Goal: Information Seeking & Learning: Check status

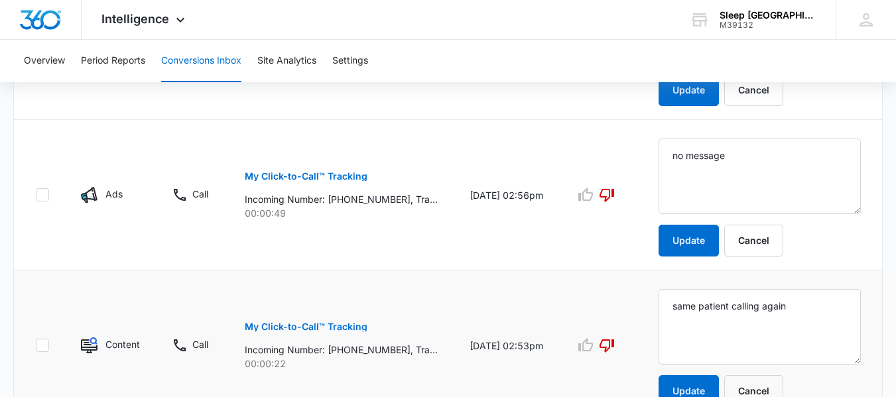
scroll to position [729, 0]
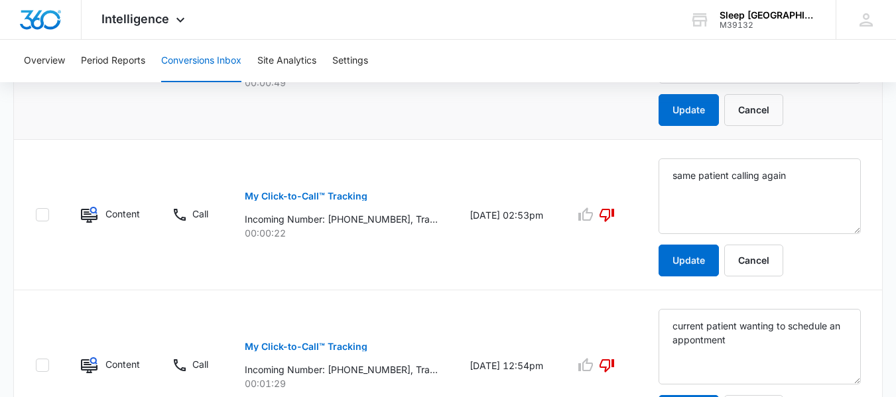
click at [475, 136] on td "[DATE] 02:56pm" at bounding box center [505, 64] width 105 height 150
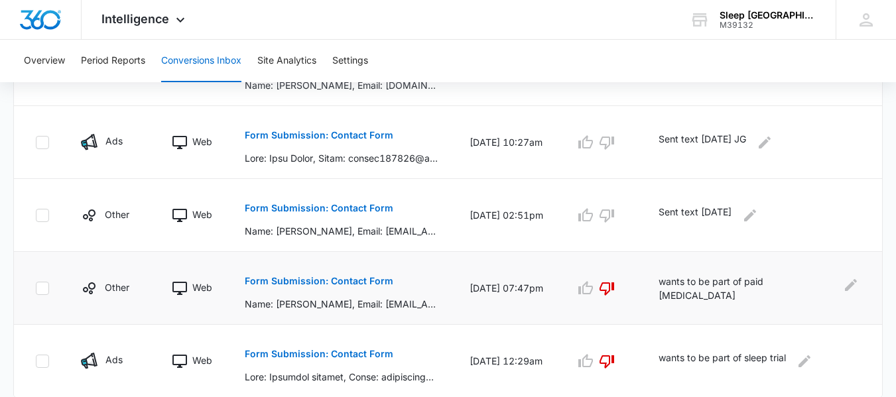
scroll to position [1179, 0]
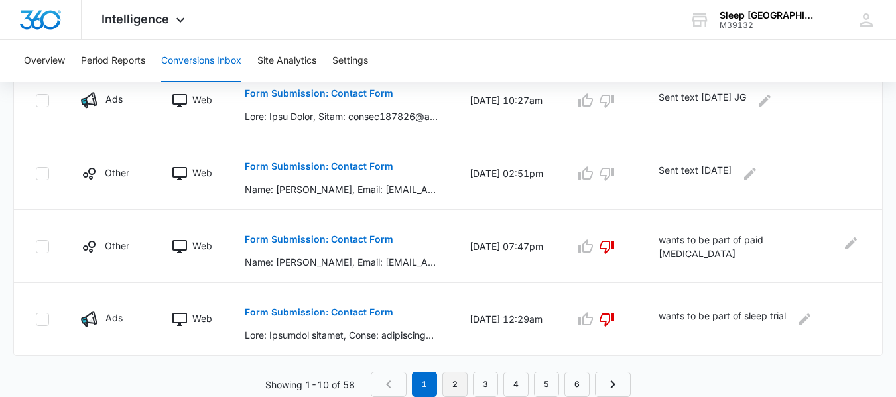
click at [449, 383] on link "2" at bounding box center [454, 384] width 25 height 25
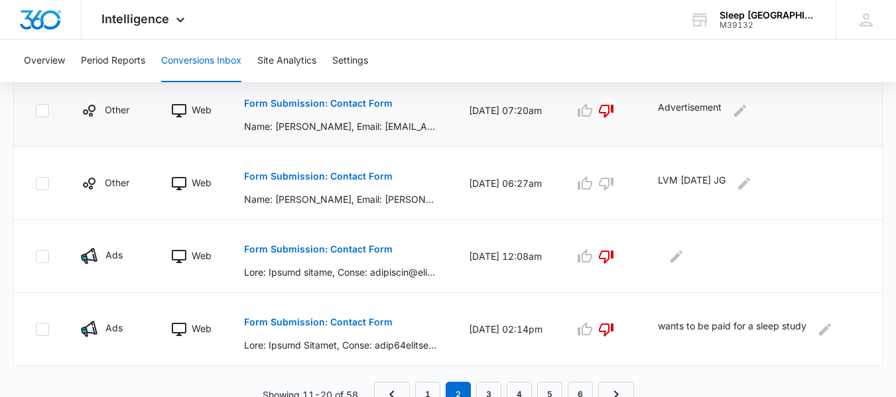
scroll to position [861, 0]
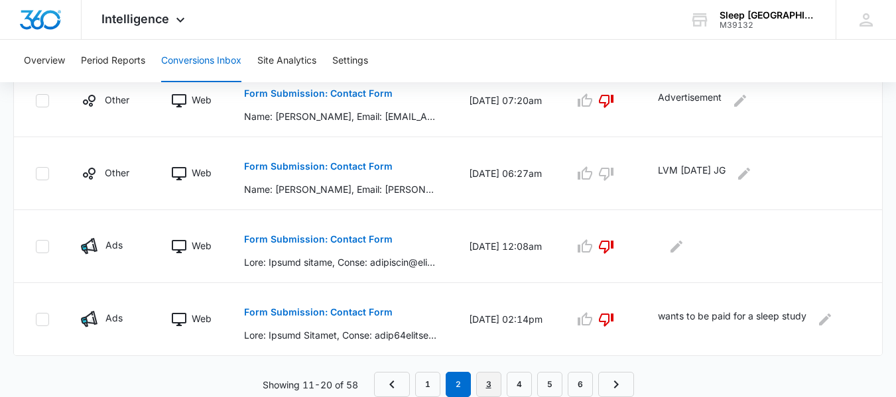
click at [493, 385] on link "3" at bounding box center [488, 384] width 25 height 25
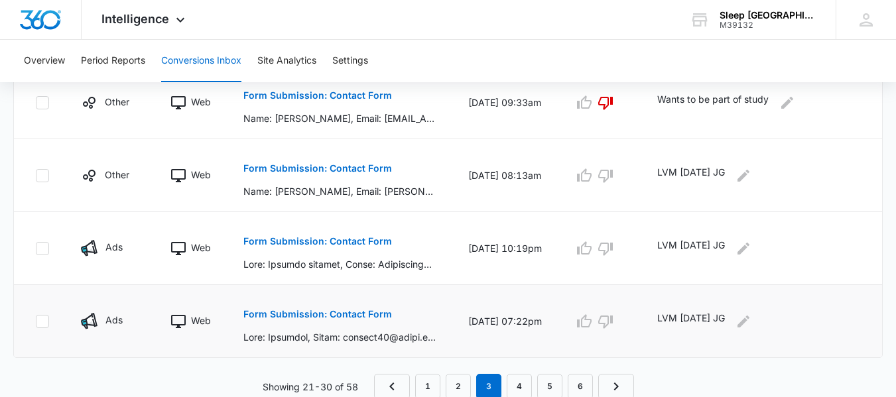
scroll to position [814, 0]
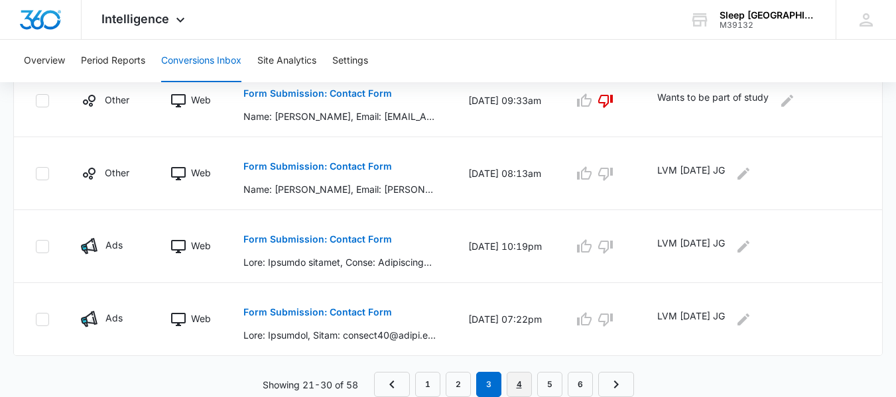
click at [526, 383] on link "4" at bounding box center [519, 384] width 25 height 25
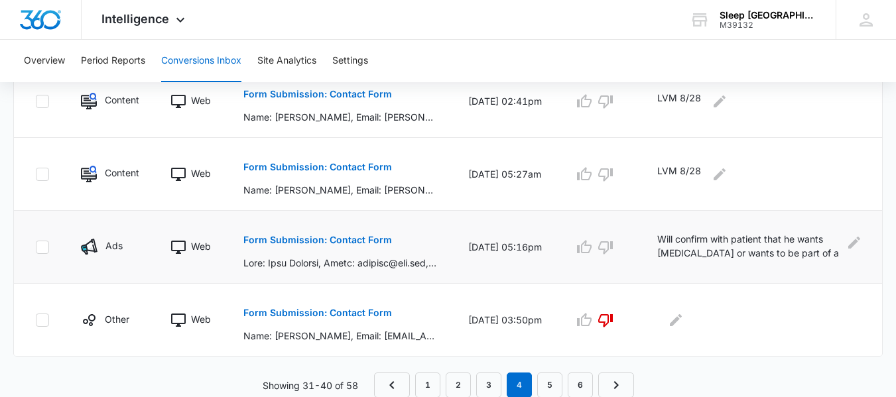
scroll to position [791, 0]
click at [546, 391] on link "5" at bounding box center [549, 384] width 25 height 25
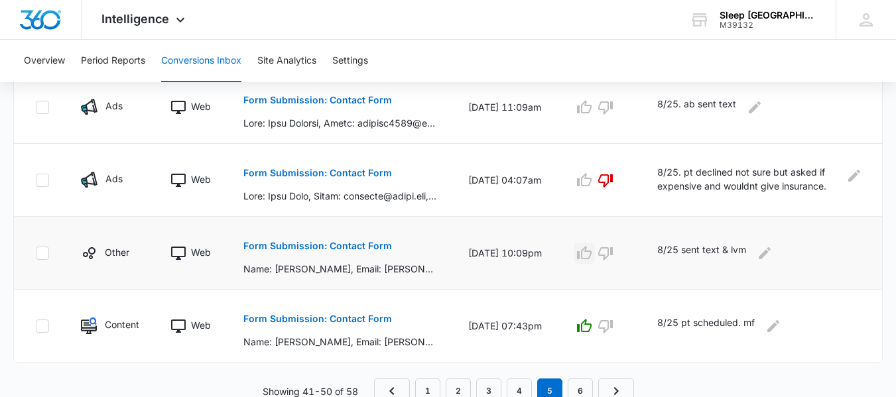
scroll to position [837, 0]
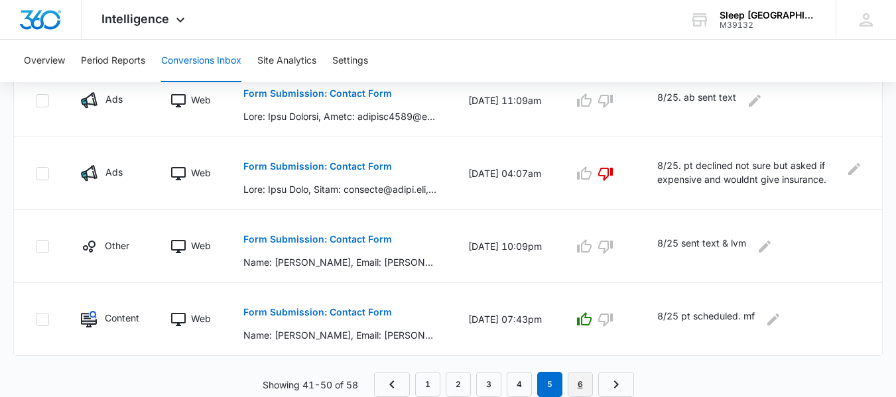
click at [580, 380] on link "6" at bounding box center [580, 384] width 25 height 25
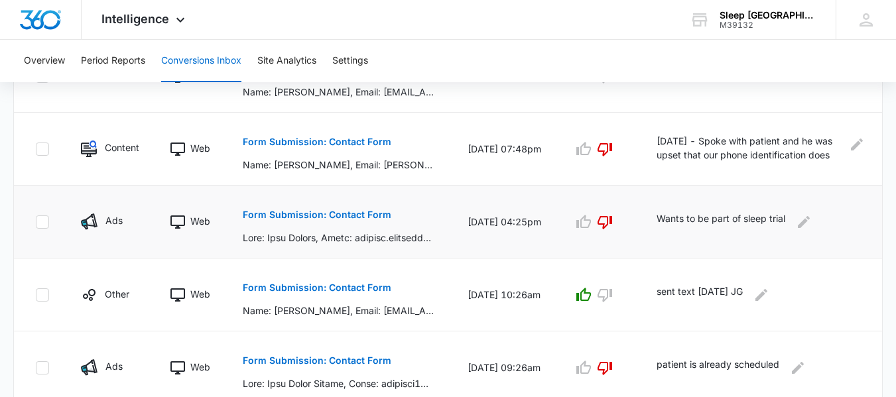
scroll to position [645, 0]
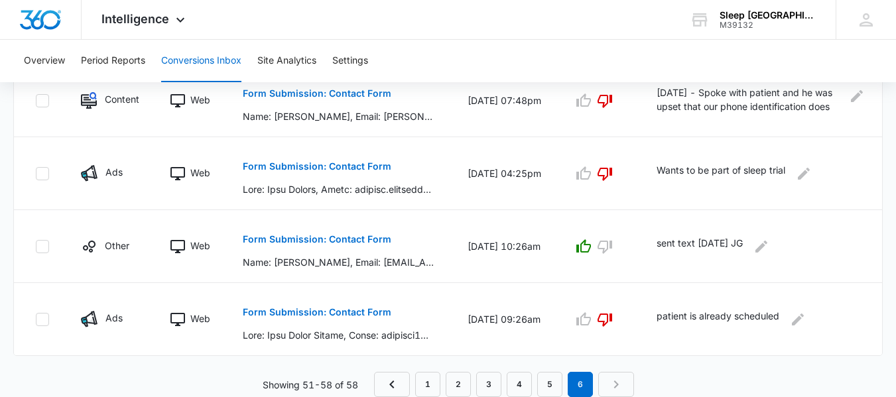
click at [617, 390] on nav "1 2 3 4 5 6" at bounding box center [504, 384] width 260 height 25
click at [428, 384] on link "1" at bounding box center [427, 384] width 25 height 25
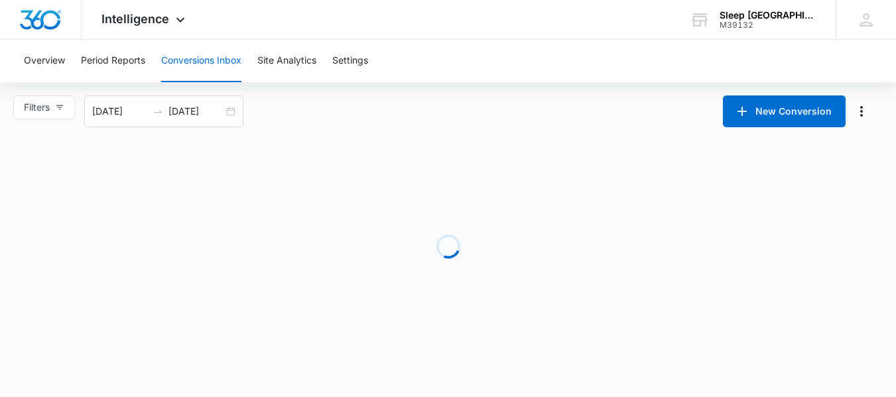
scroll to position [0, 0]
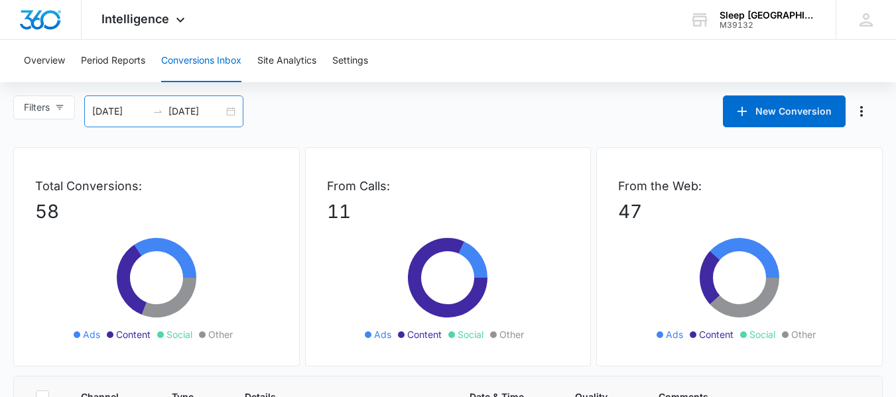
click at [241, 114] on div "[DATE] [DATE]" at bounding box center [163, 111] width 159 height 32
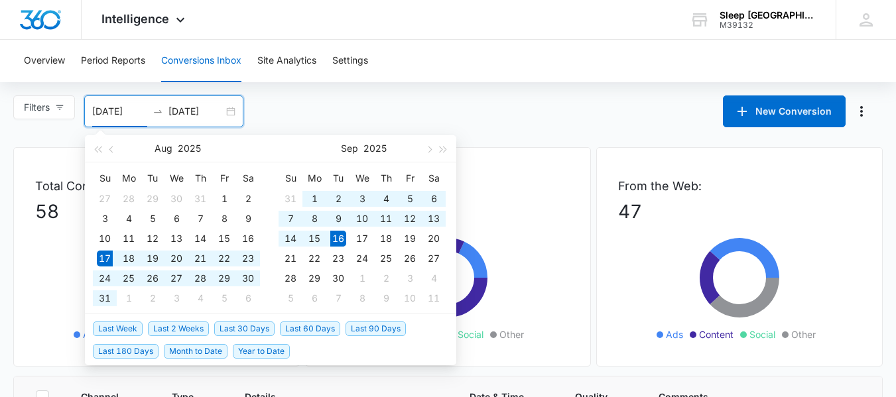
click at [230, 114] on div "[DATE] [DATE]" at bounding box center [163, 111] width 159 height 32
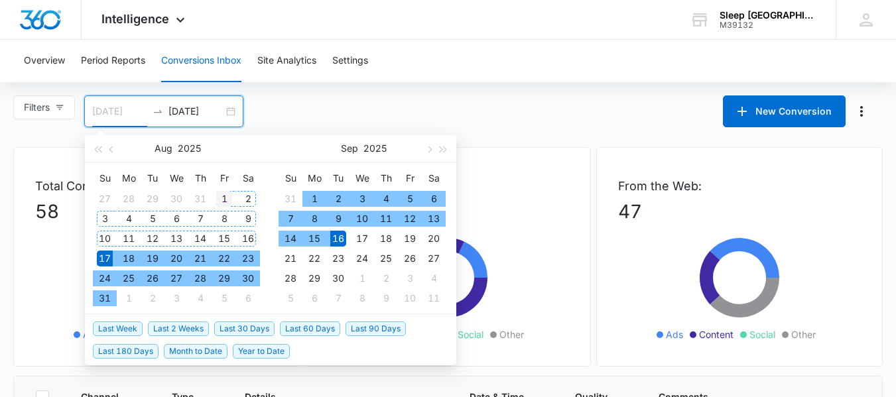
type input "[DATE]"
click at [222, 200] on div "1" at bounding box center [224, 199] width 16 height 16
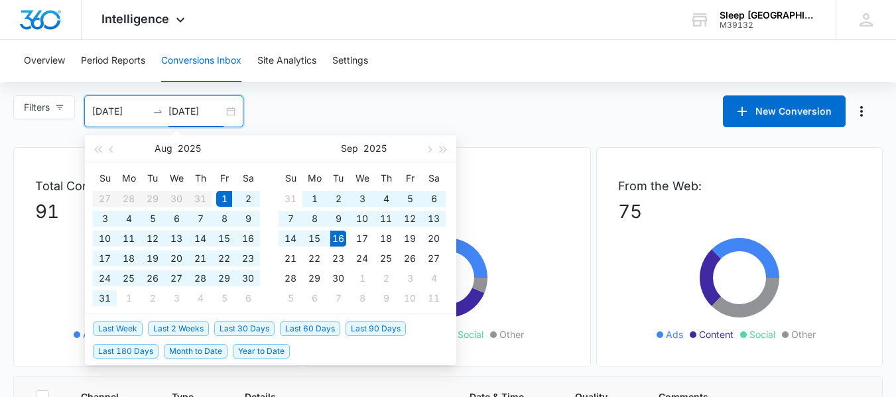
type input "[DATE]"
click at [526, 105] on div "Filters [DATE] [DATE] New Conversion [DATE] Su Mo Tu We Th Fr Sa 27 28 29 30 31…" at bounding box center [448, 111] width 896 height 32
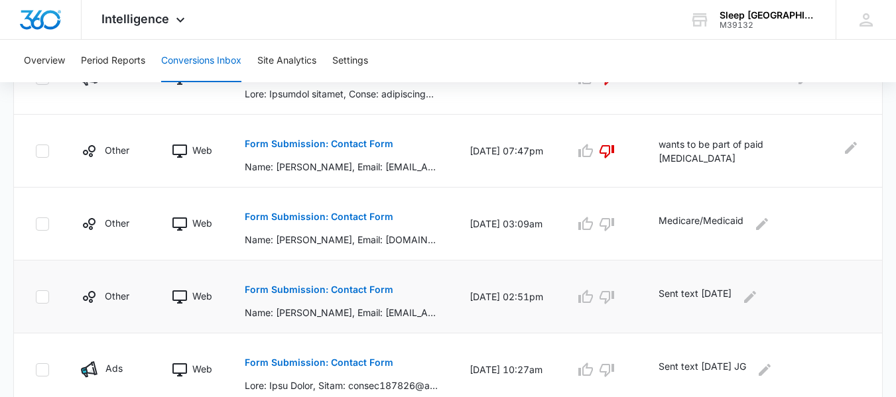
scroll to position [907, 0]
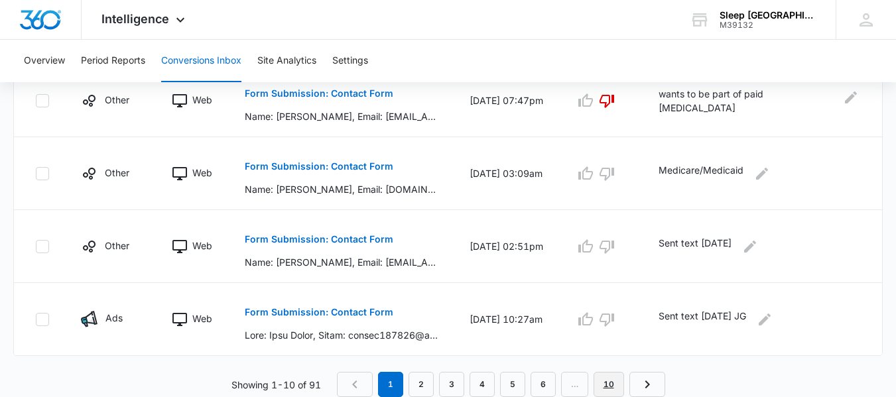
click at [621, 379] on link "10" at bounding box center [608, 384] width 30 height 25
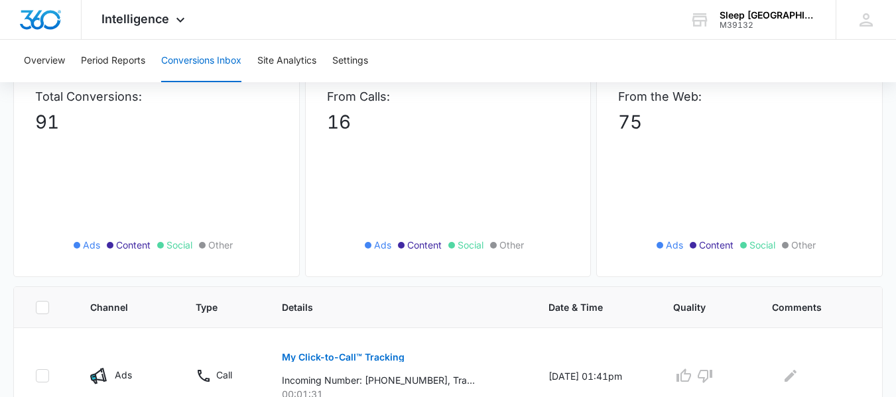
scroll to position [158, 0]
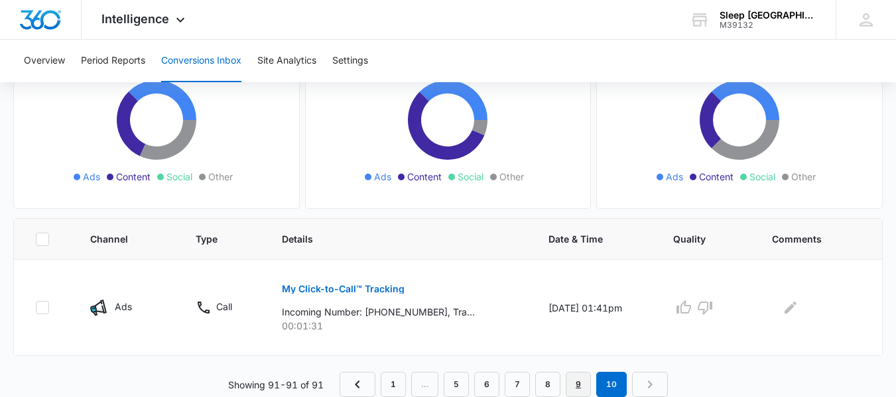
drag, startPoint x: 580, startPoint y: 378, endPoint x: 583, endPoint y: 370, distance: 8.4
click at [580, 376] on link "9" at bounding box center [578, 384] width 25 height 25
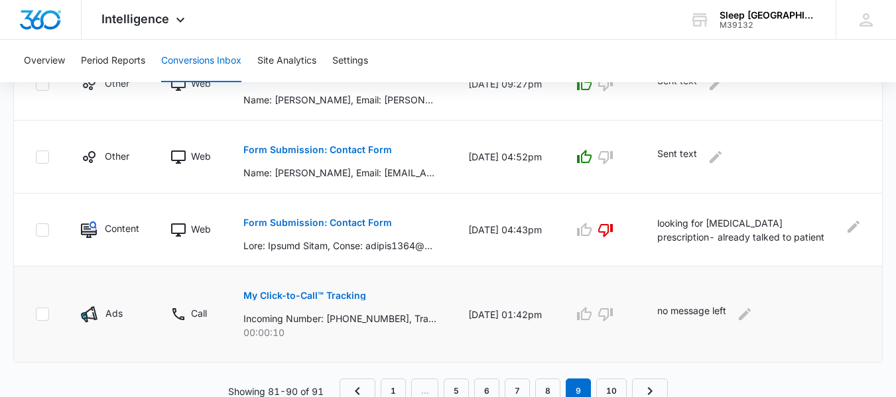
scroll to position [814, 0]
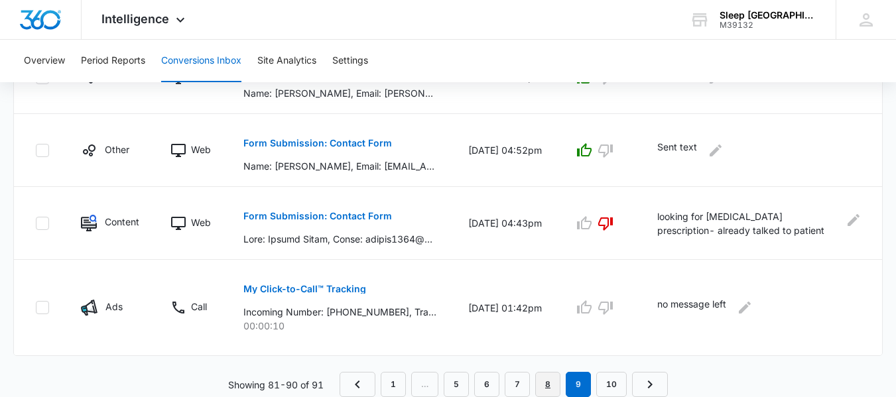
click at [541, 385] on link "8" at bounding box center [547, 384] width 25 height 25
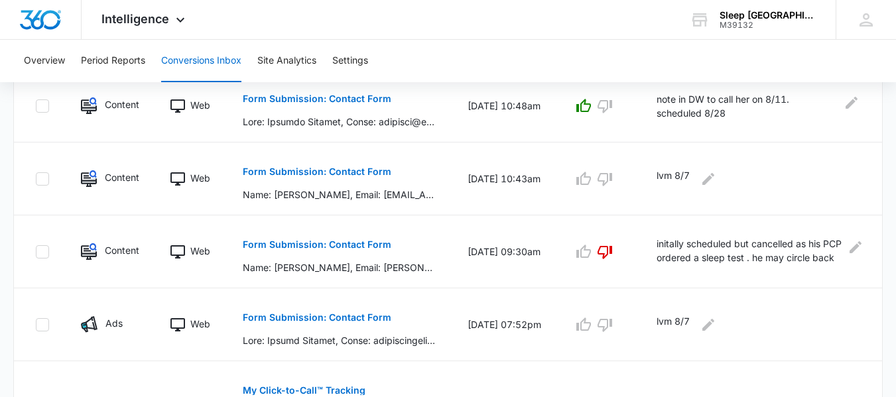
scroll to position [837, 0]
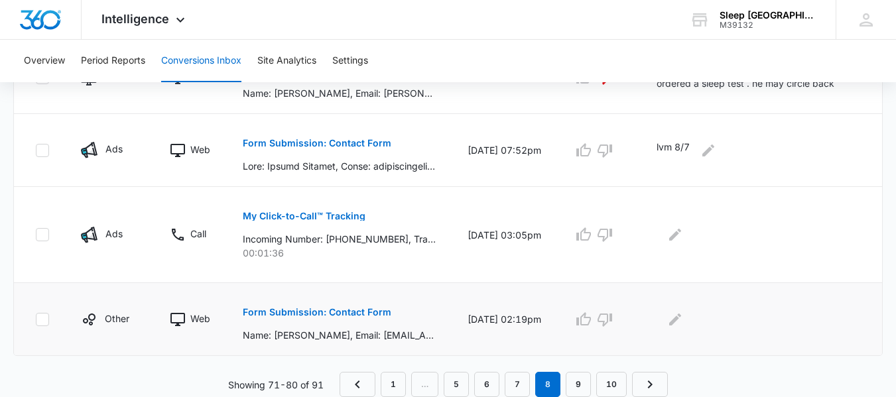
click at [290, 314] on p "Form Submission: Contact Form" at bounding box center [317, 312] width 149 height 9
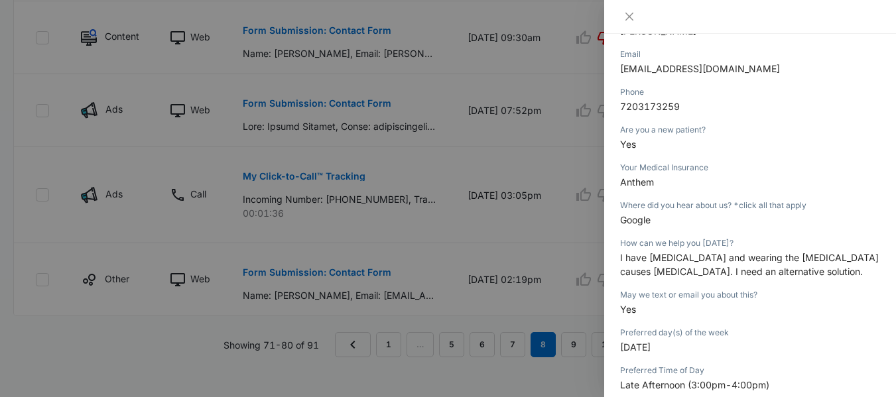
scroll to position [86, 0]
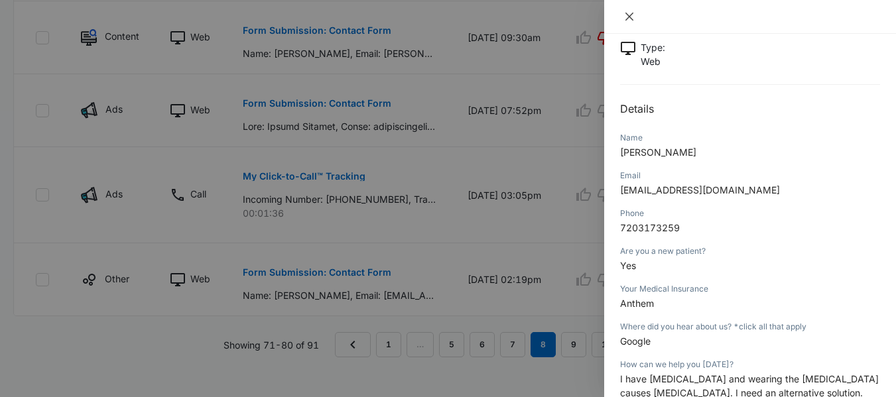
click at [628, 12] on icon "close" at bounding box center [629, 16] width 11 height 11
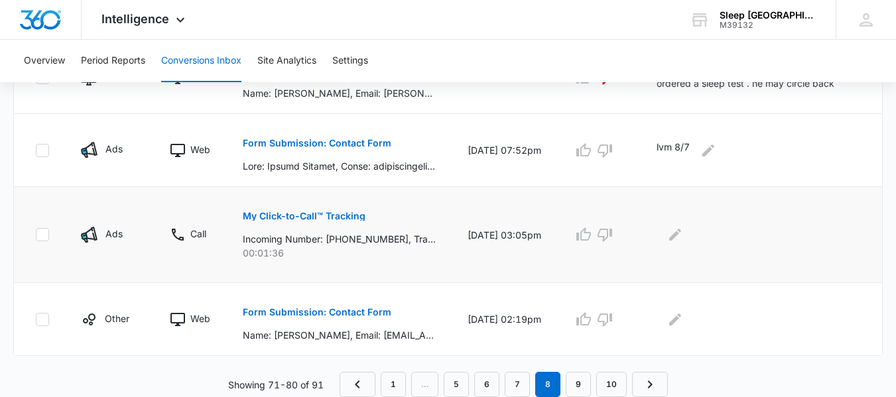
scroll to position [837, 0]
drag, startPoint x: 393, startPoint y: 335, endPoint x: 385, endPoint y: 334, distance: 8.0
click at [393, 335] on p "Name: [PERSON_NAME], Email: [EMAIL_ADDRESS][DOMAIN_NAME], Phone: [PHONE_NUMBER]…" at bounding box center [339, 335] width 193 height 14
click at [331, 314] on p "Form Submission: Contact Form" at bounding box center [317, 312] width 149 height 9
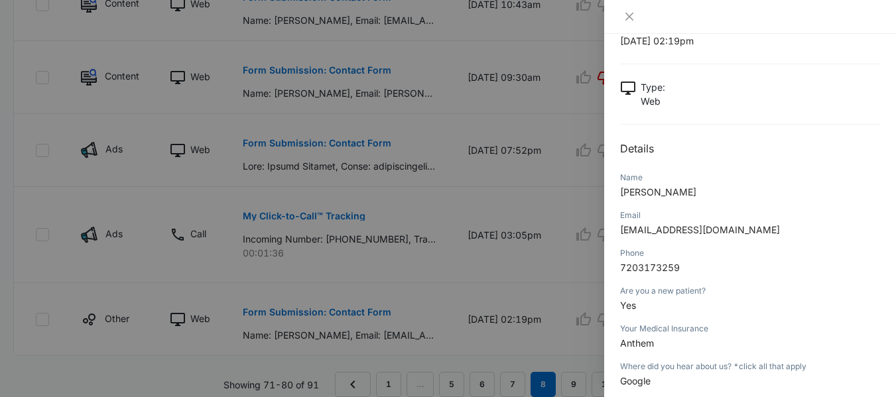
scroll to position [66, 0]
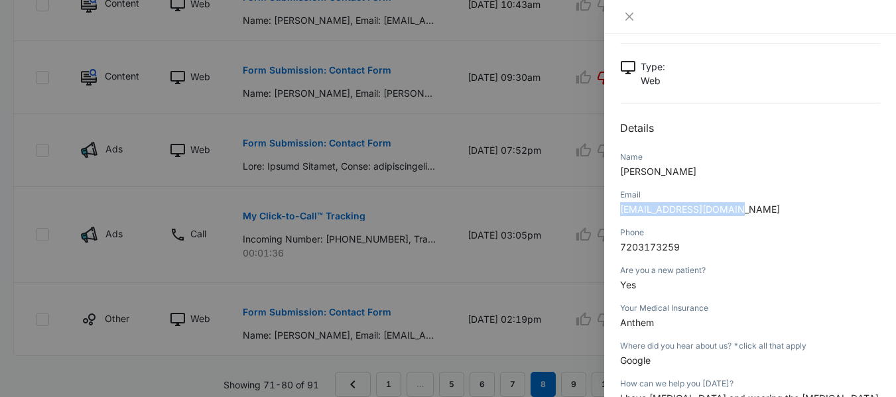
drag, startPoint x: 745, startPoint y: 215, endPoint x: 617, endPoint y: 217, distance: 128.6
click at [617, 217] on div "Form Submission: Contact Form [DATE] 02:19pm Type : Web Details Name [PERSON_NA…" at bounding box center [750, 215] width 292 height 363
copy span "[EMAIL_ADDRESS][DOMAIN_NAME]"
click at [627, 23] on div at bounding box center [750, 17] width 292 height 34
click at [628, 19] on icon "close" at bounding box center [629, 17] width 8 height 8
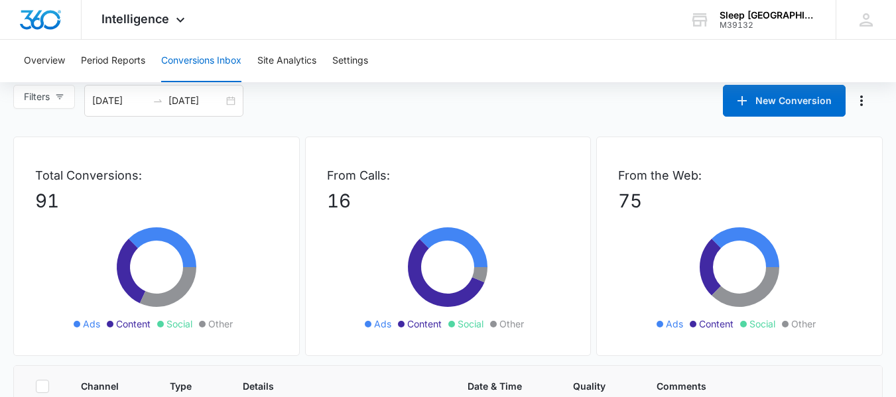
scroll to position [0, 0]
